Goal: Information Seeking & Learning: Understand process/instructions

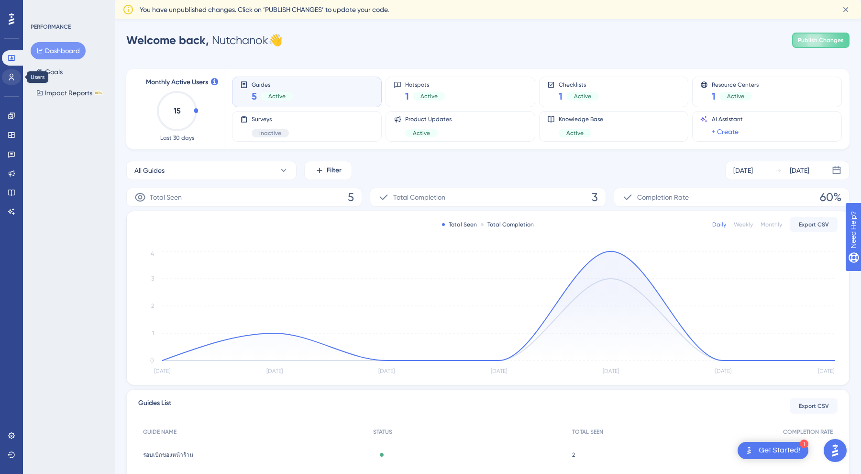
click at [14, 74] on icon at bounding box center [12, 77] width 8 height 8
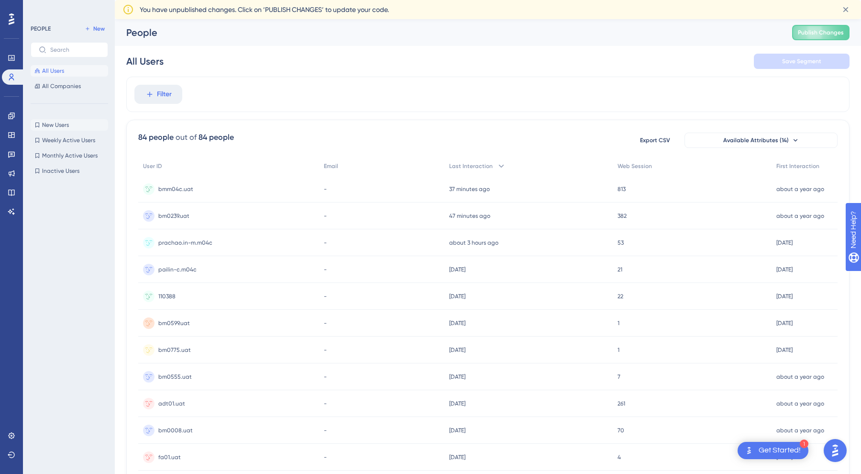
click at [63, 125] on span "New Users" at bounding box center [55, 125] width 27 height 8
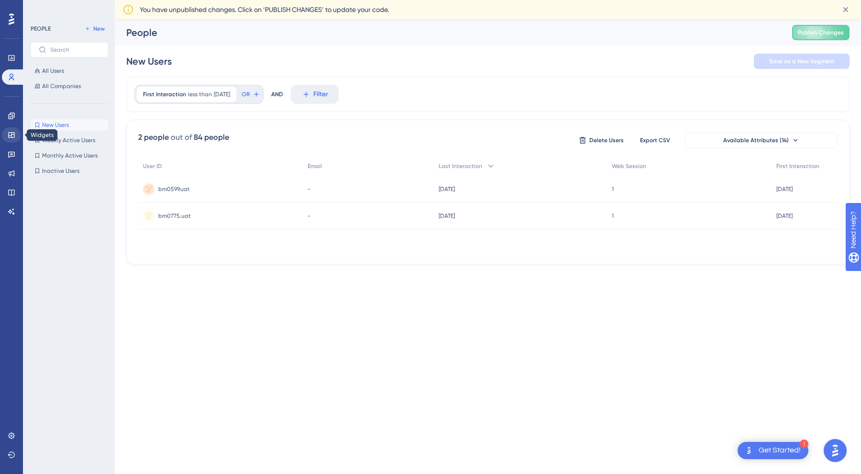
click at [12, 138] on icon at bounding box center [12, 135] width 8 height 8
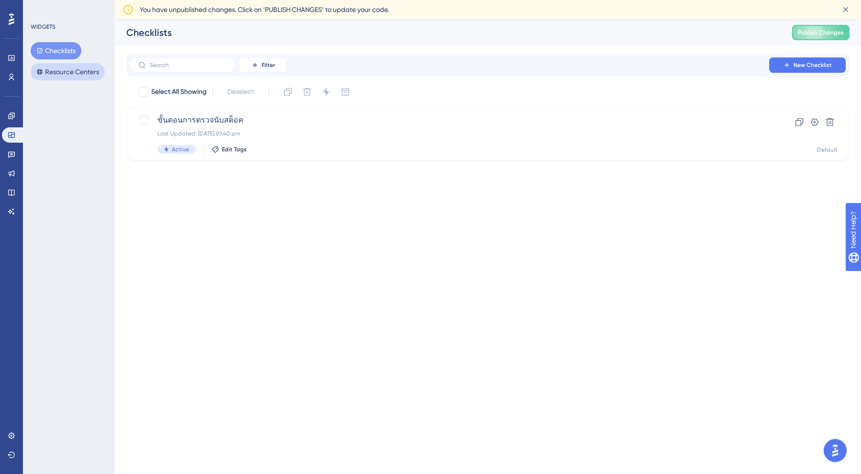
click at [73, 72] on button "Resource Centers" at bounding box center [68, 71] width 74 height 17
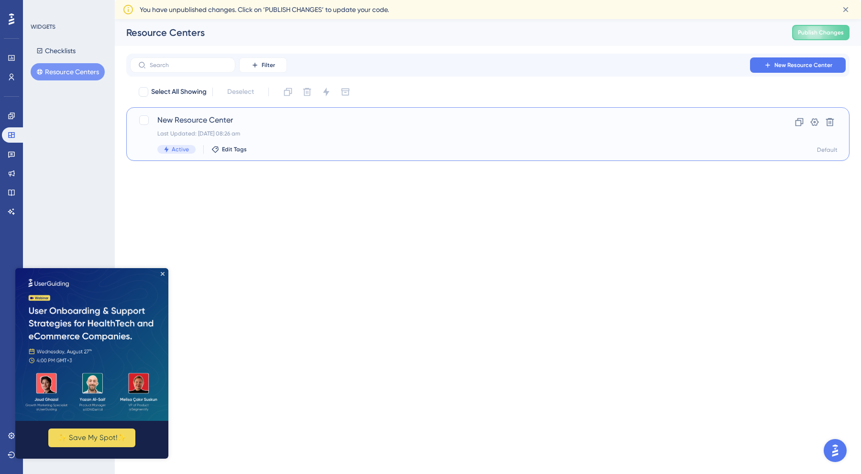
click at [202, 112] on div "New Resource Center Last Updated: 04 Aug 2025 at 08:26 am Active Edit Tags Clon…" at bounding box center [488, 134] width 724 height 54
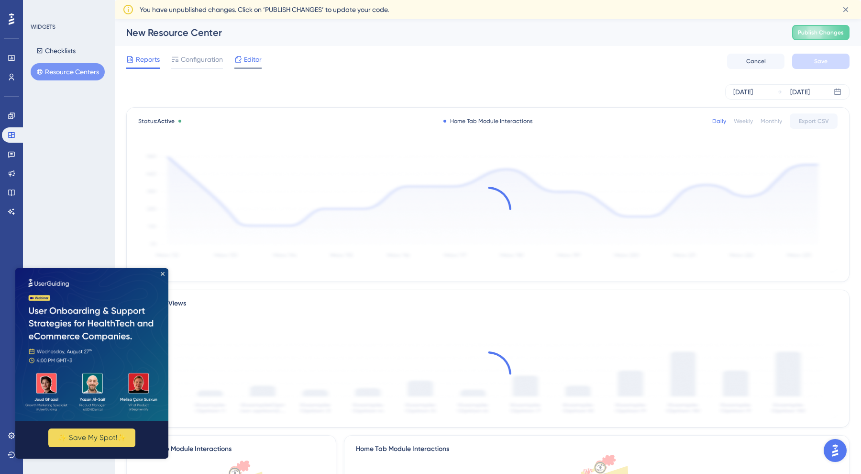
click at [243, 54] on div "Editor" at bounding box center [247, 59] width 27 height 11
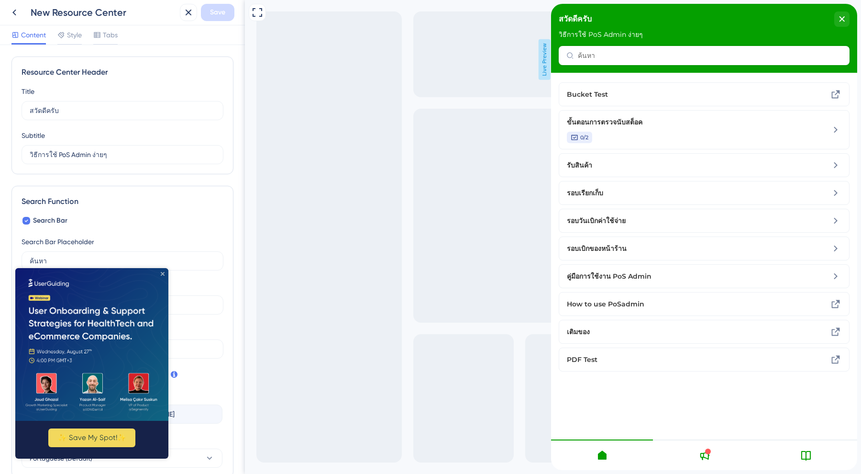
click at [163, 272] on icon "Close Preview" at bounding box center [163, 273] width 4 height 4
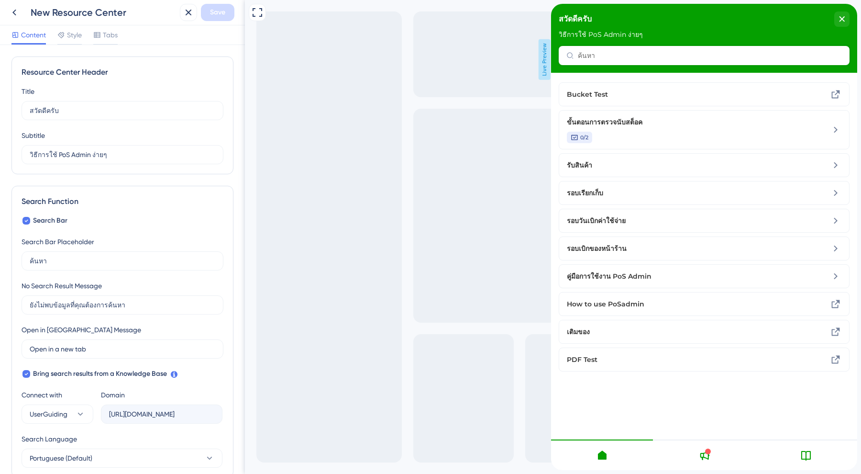
click at [808, 454] on icon at bounding box center [806, 454] width 11 height 11
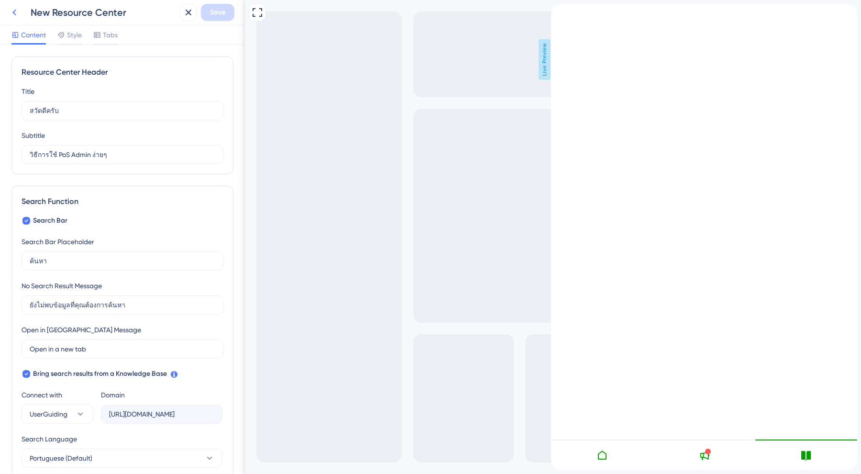
click at [14, 10] on icon at bounding box center [14, 12] width 11 height 11
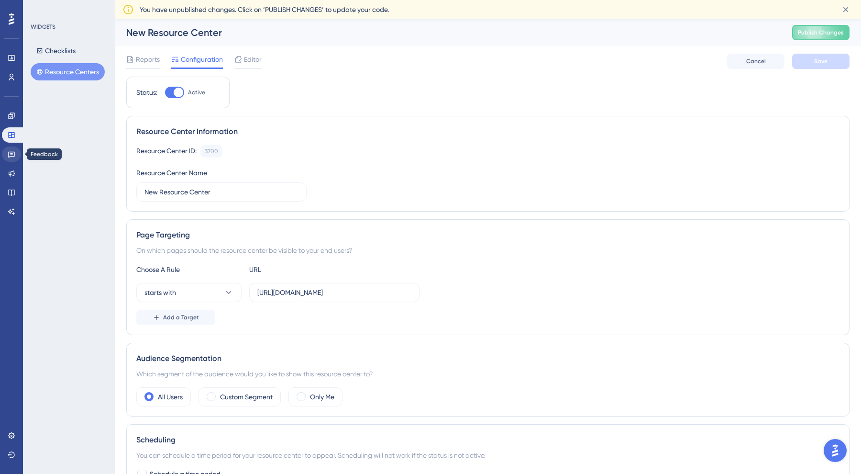
click at [19, 150] on link at bounding box center [11, 153] width 19 height 15
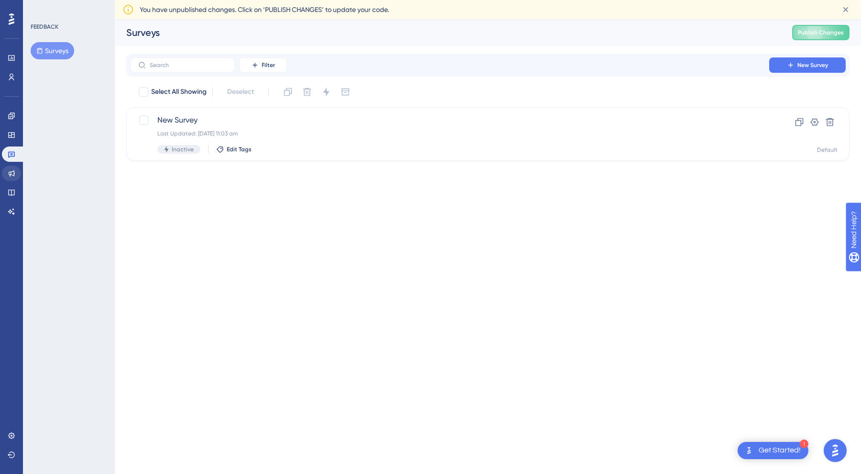
click at [12, 172] on icon at bounding box center [12, 173] width 6 height 6
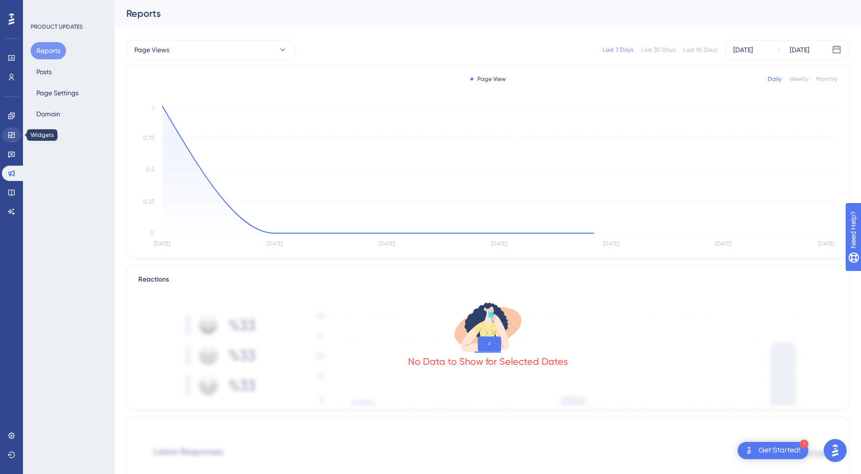
click at [5, 132] on link at bounding box center [11, 134] width 19 height 15
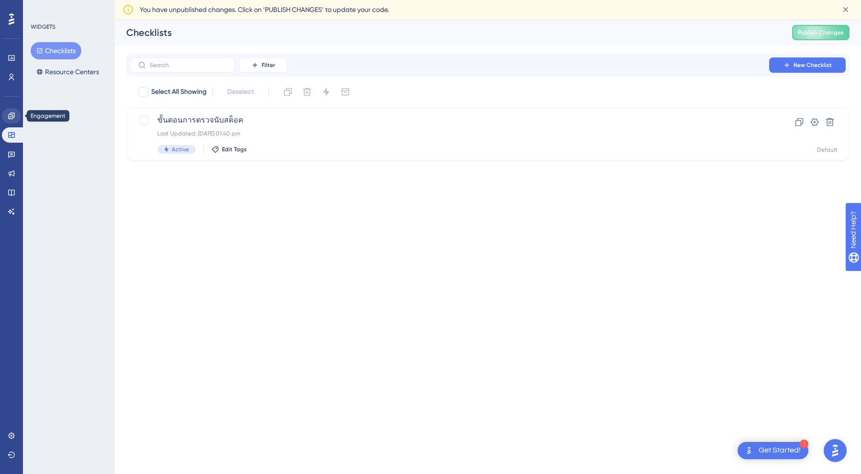
click at [11, 117] on icon at bounding box center [11, 115] width 6 height 6
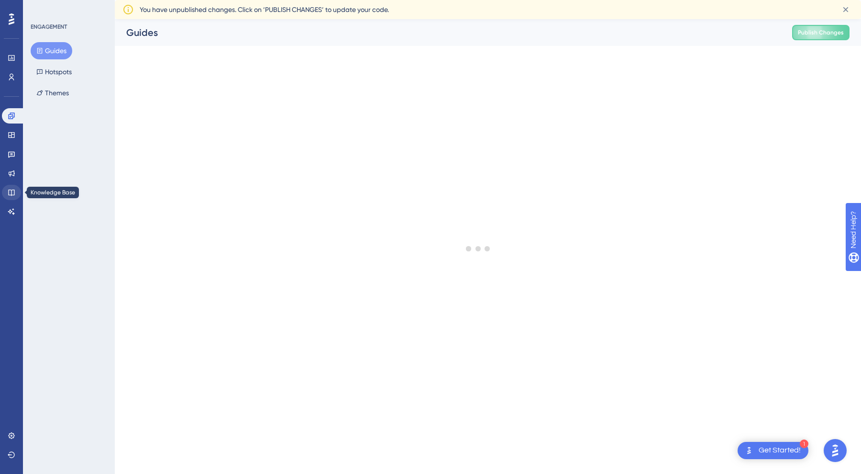
click at [14, 190] on icon at bounding box center [11, 193] width 6 height 6
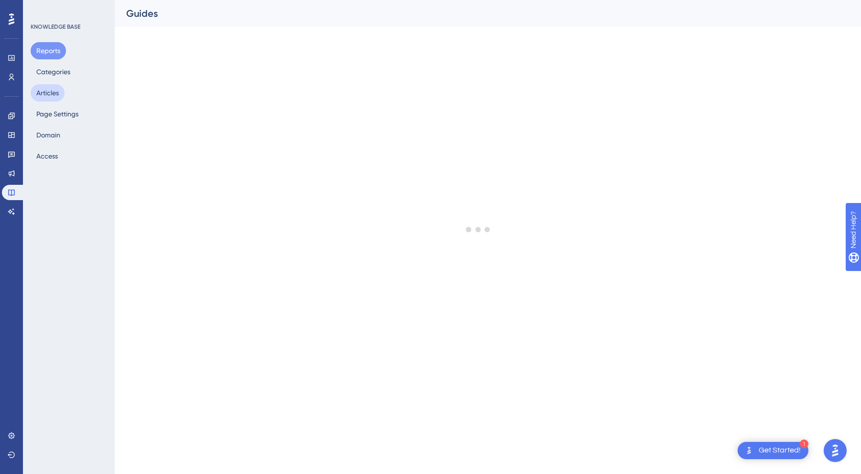
click at [58, 92] on button "Articles" at bounding box center [48, 92] width 34 height 17
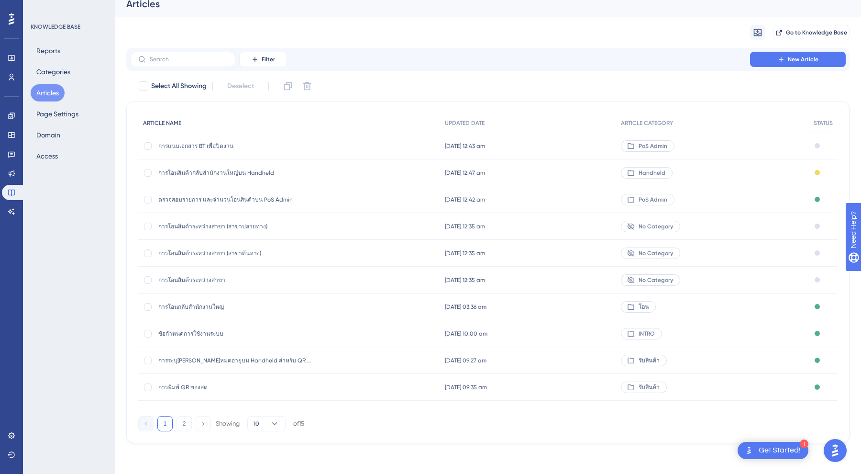
scroll to position [10, 0]
click at [209, 147] on span "การแนบเอกสาร BT เพื่อปิดงาน" at bounding box center [234, 146] width 153 height 8
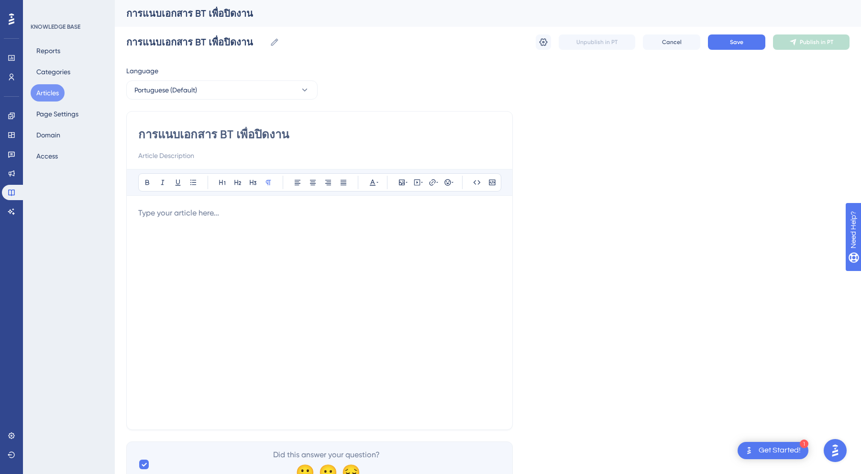
click at [225, 134] on input "การแนบเอกสาร BT เพื่อปิดงาน" at bounding box center [319, 134] width 363 height 15
click at [227, 133] on input "การแนบเอกสาร BT เพื่อปิดงาน" at bounding box center [319, 134] width 363 height 15
type input "การแนบเอกสาร BT( เพื่อปิดงาน"
type input "การแนบเอกสาร BT(Branch Transfer เพื่อปิดงาน"
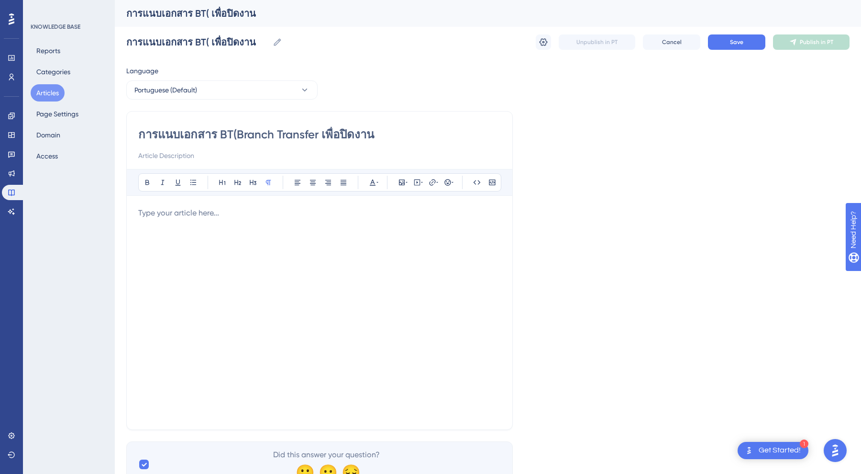
type input "การแนบเอกสาร BT(Branch Transfer เพื่อปิดงาน"
type input "การแนบเอกสาร BT(Branch Transfer) เพื่อปิดงาน"
click at [260, 278] on div at bounding box center [319, 312] width 363 height 211
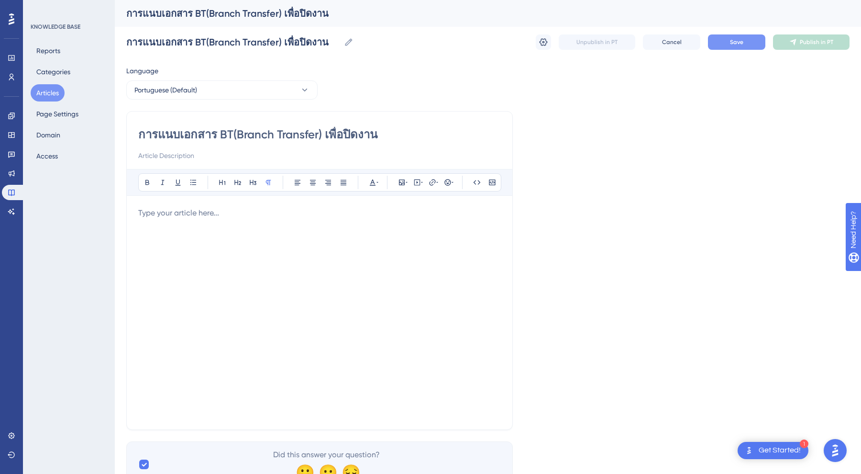
click at [735, 43] on span "Save" at bounding box center [736, 42] width 13 height 8
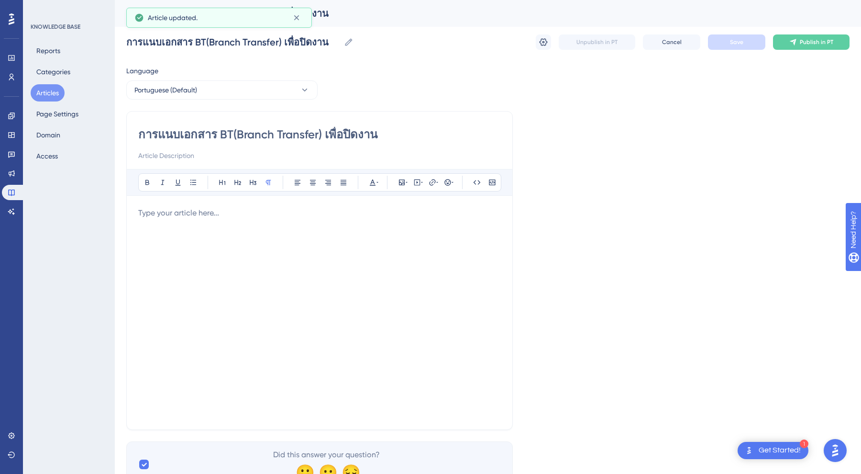
click at [53, 90] on button "Articles" at bounding box center [48, 92] width 34 height 17
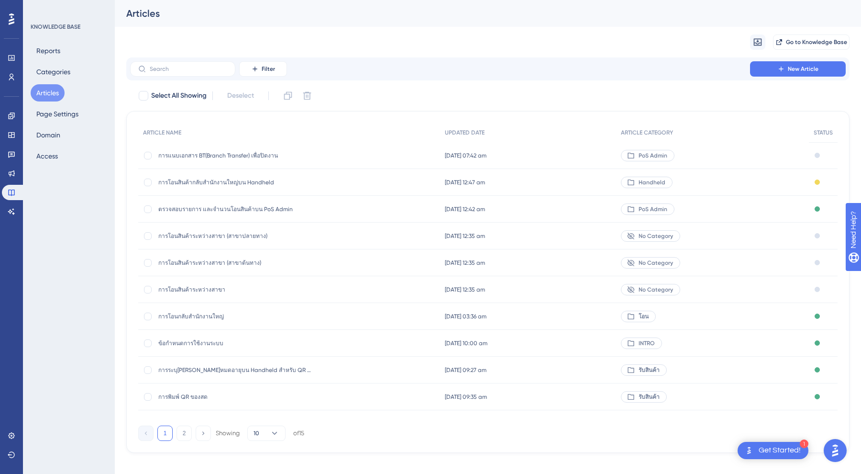
click at [199, 292] on span "การโอนสินค้าระหว่างสาขา" at bounding box center [234, 290] width 153 height 8
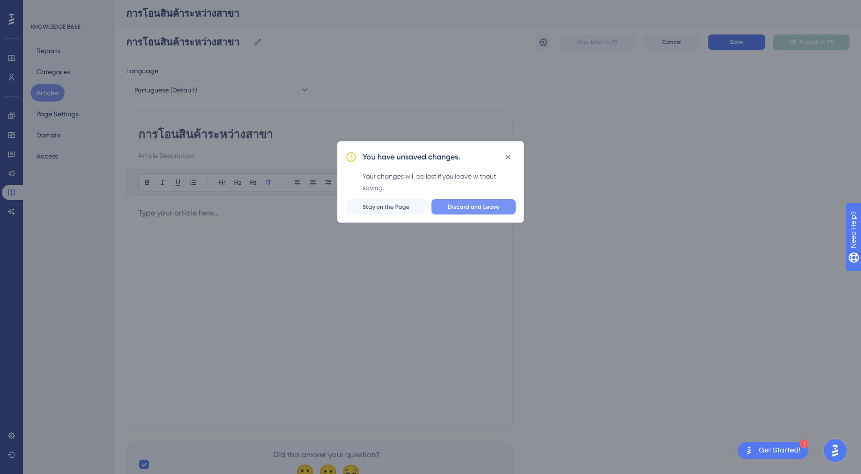
click at [471, 206] on span "Discard and Leave" at bounding box center [474, 207] width 52 height 8
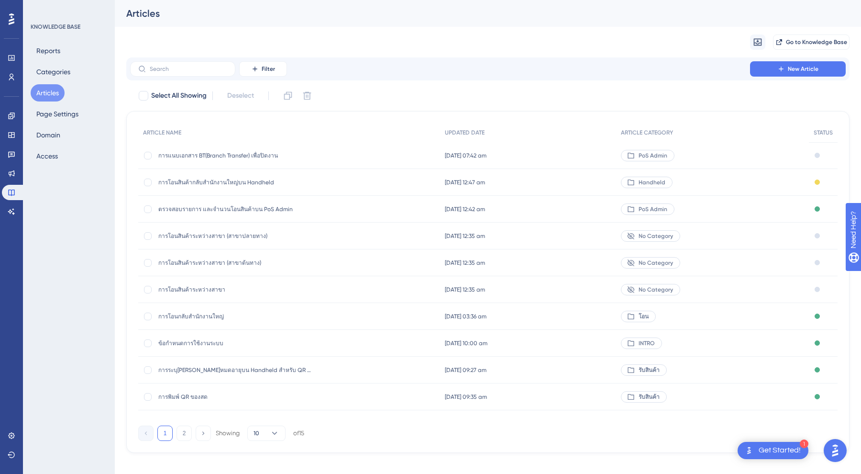
click at [218, 259] on span "การโอนสินค้าระหว่างสาขา (สาขาต้นทาง)" at bounding box center [234, 263] width 153 height 8
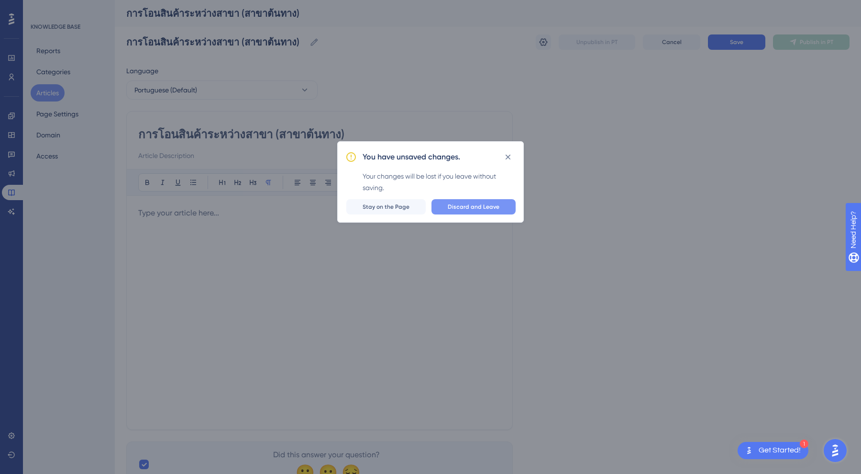
click at [467, 206] on span "Discard and Leave" at bounding box center [474, 207] width 52 height 8
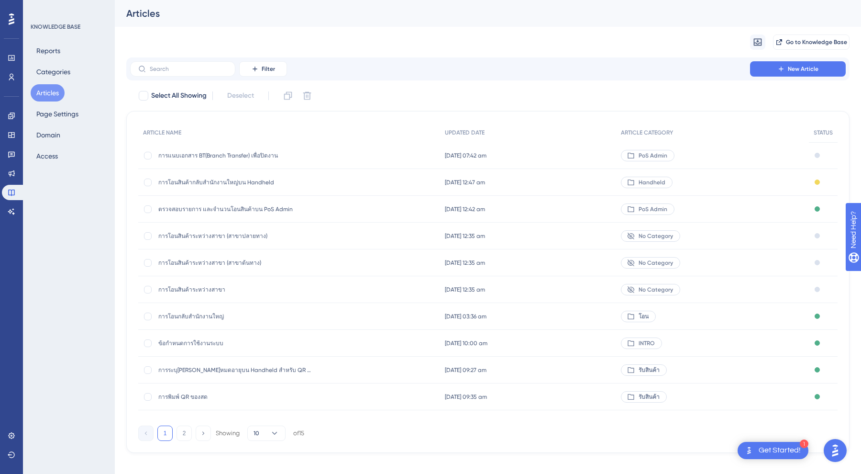
click at [226, 234] on span "การโอนสินค้าระหว่างสาขา (สาขาปลายทาง)" at bounding box center [234, 236] width 153 height 8
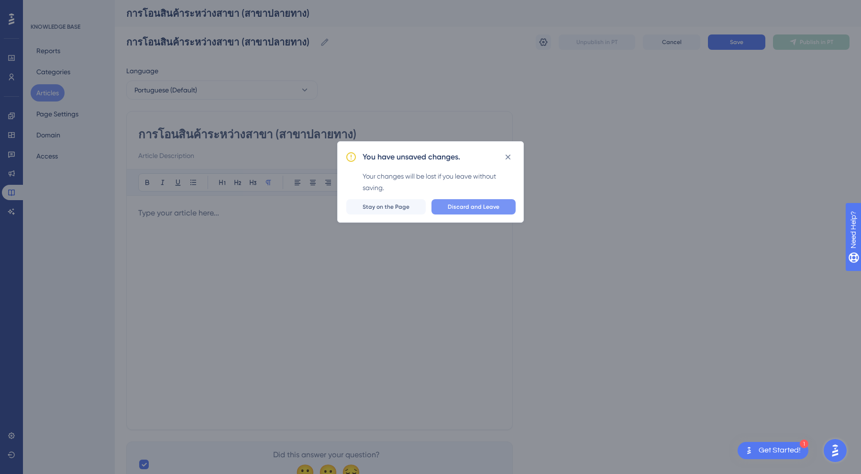
click at [463, 209] on span "Discard and Leave" at bounding box center [474, 207] width 52 height 8
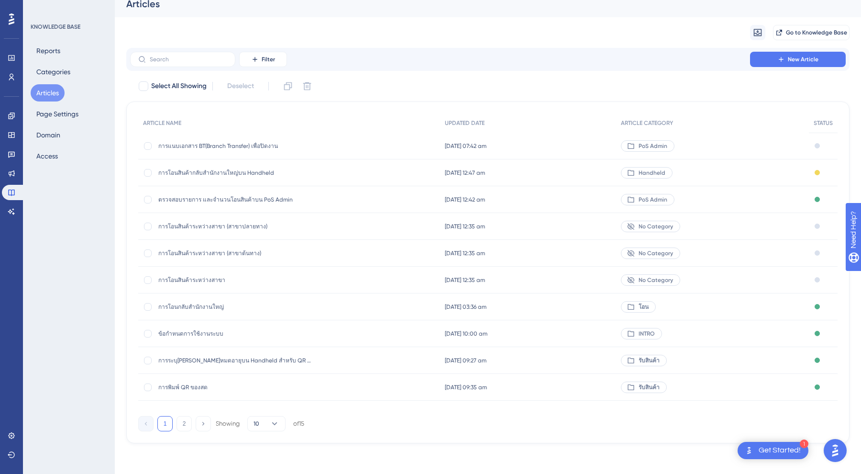
scroll to position [10, 0]
click at [179, 421] on button "2" at bounding box center [184, 423] width 15 height 15
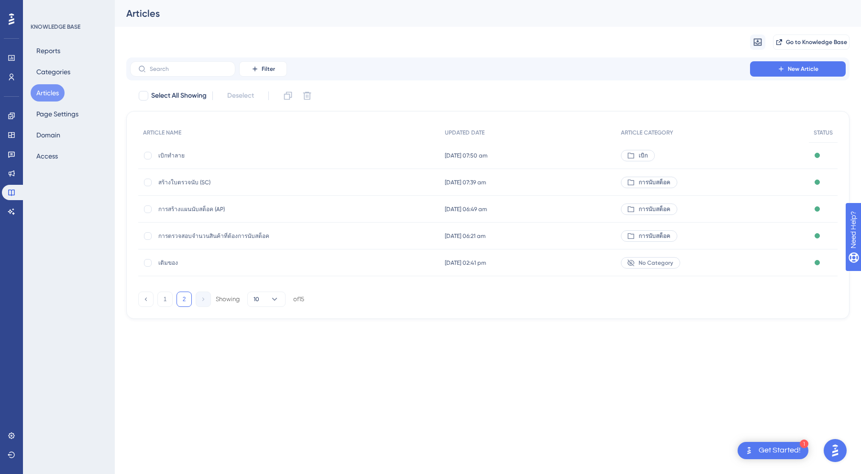
scroll to position [0, 0]
click at [167, 297] on button "1" at bounding box center [164, 298] width 15 height 15
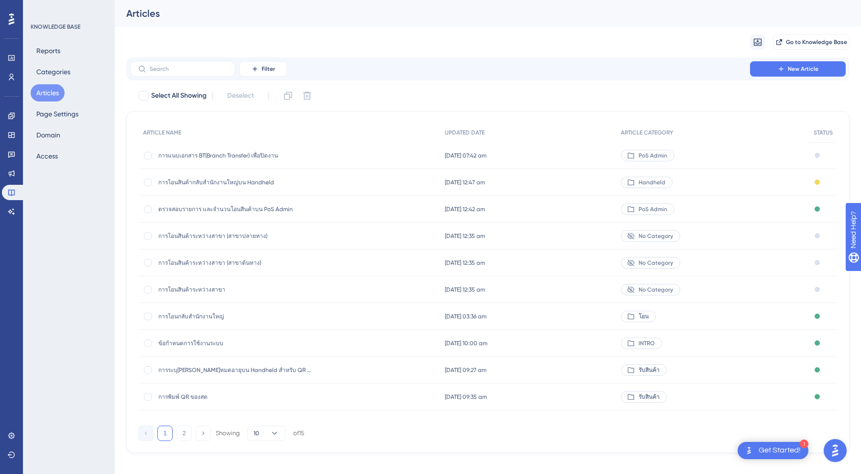
click at [196, 158] on span "การแนบเอกสาร BT(Branch Transfer) เพื่อปิดงาน" at bounding box center [234, 156] width 153 height 8
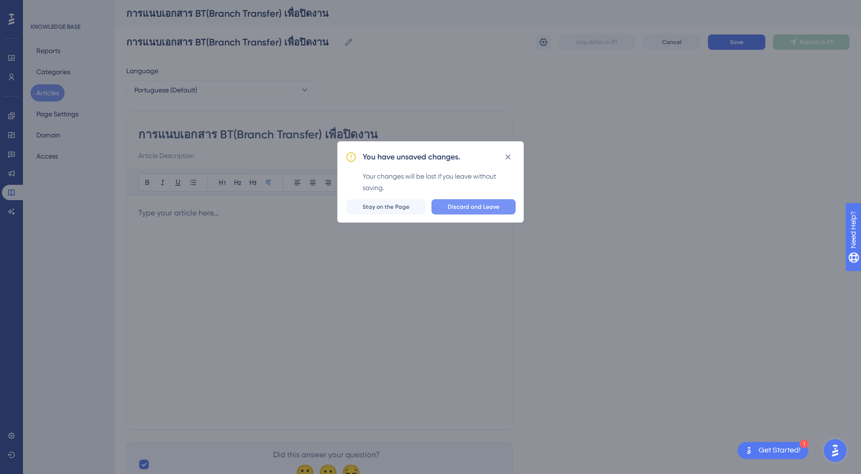
click at [464, 211] on button "Discard and Leave" at bounding box center [474, 206] width 84 height 15
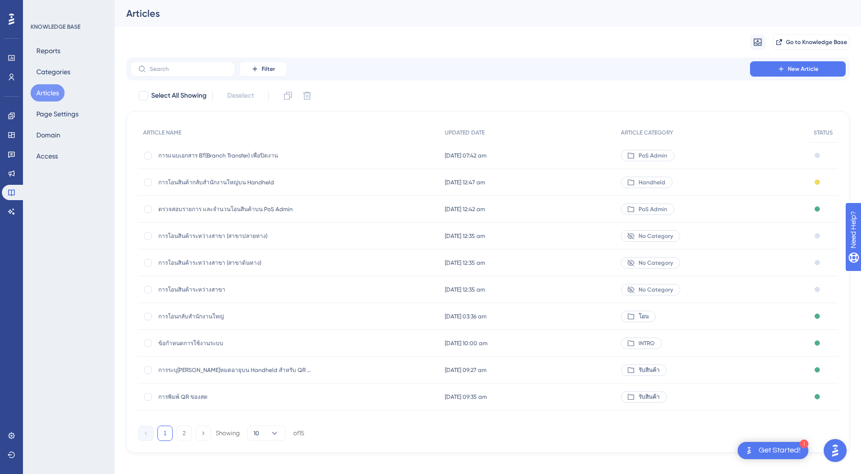
click at [204, 182] on span "การโอนสินค้ากลับสำนักงานใหญ่บน Handheld" at bounding box center [234, 182] width 153 height 8
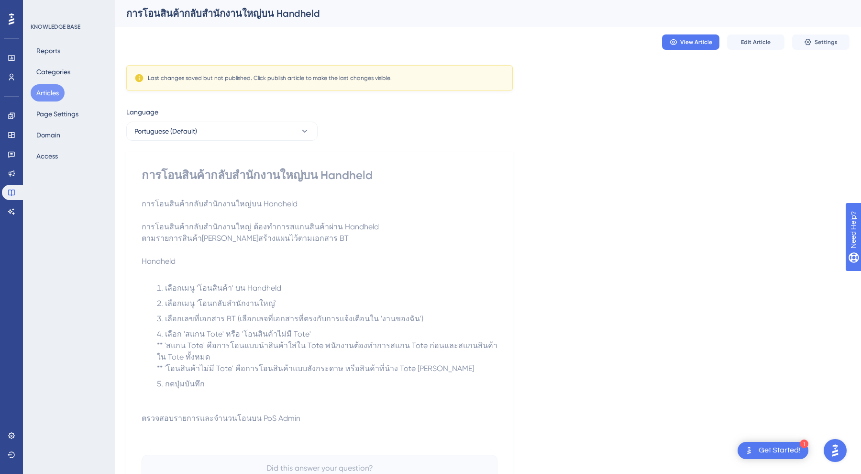
click at [275, 254] on p at bounding box center [320, 249] width 356 height 11
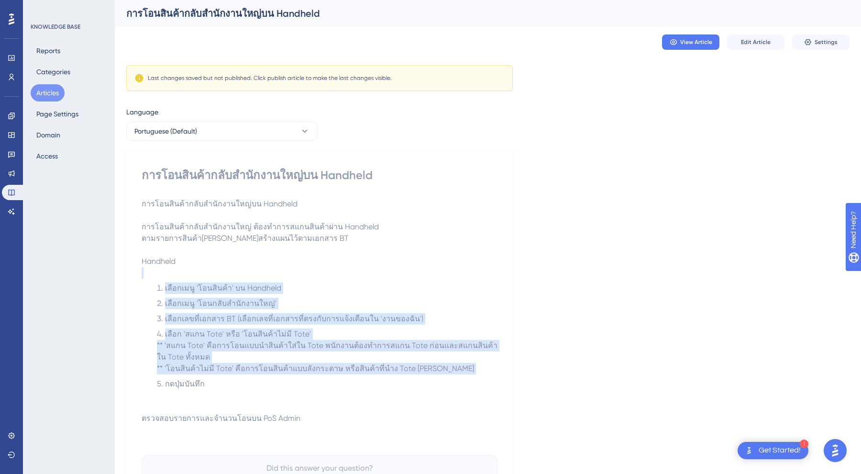
drag, startPoint x: 263, startPoint y: 374, endPoint x: 253, endPoint y: 257, distance: 117.2
click at [253, 257] on div "การโอนสินค้ากลับสำนักงานใหญ่บน Handheld การโอนสินค้ากลับสำนักงานใหญ่ ต้องทำการส…" at bounding box center [320, 322] width 356 height 249
click at [253, 257] on p "Handheld" at bounding box center [320, 261] width 356 height 11
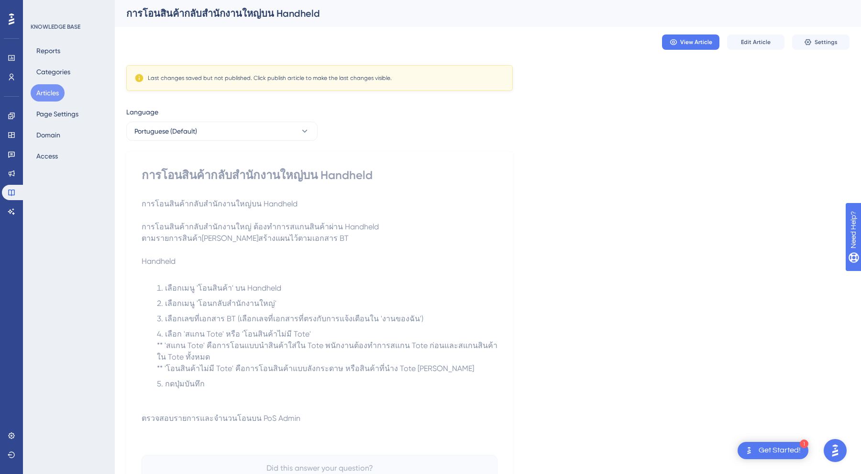
click at [301, 251] on p at bounding box center [320, 249] width 356 height 11
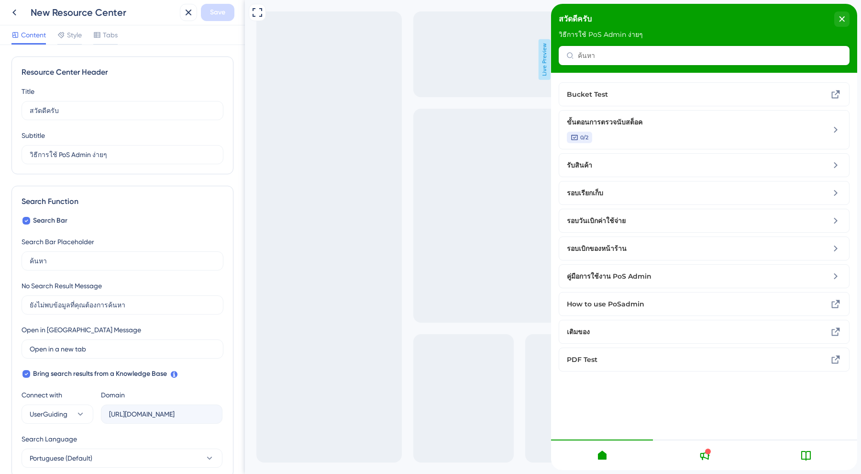
click at [600, 55] on div "สวัดดีครับ วิธีการใช้ PoS Admin ง่ายๆ" at bounding box center [704, 38] width 306 height 69
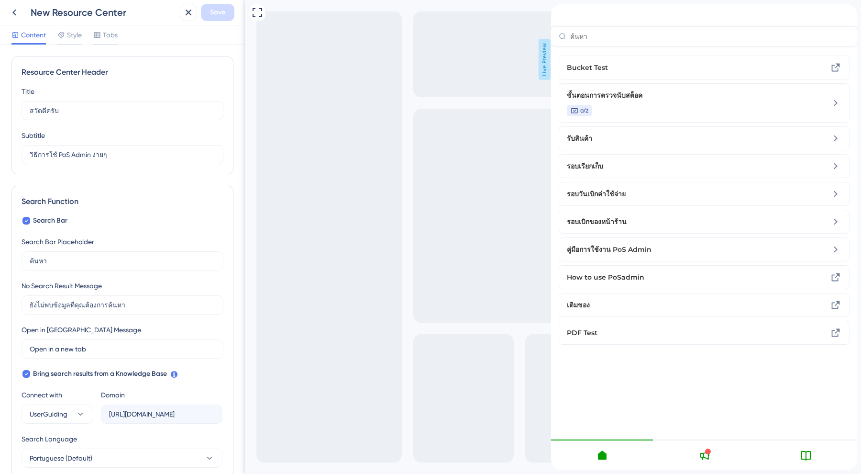
click at [313, 231] on div "Full Screen Preview Live Preview" at bounding box center [553, 237] width 616 height 474
